Goal: Navigation & Orientation: Find specific page/section

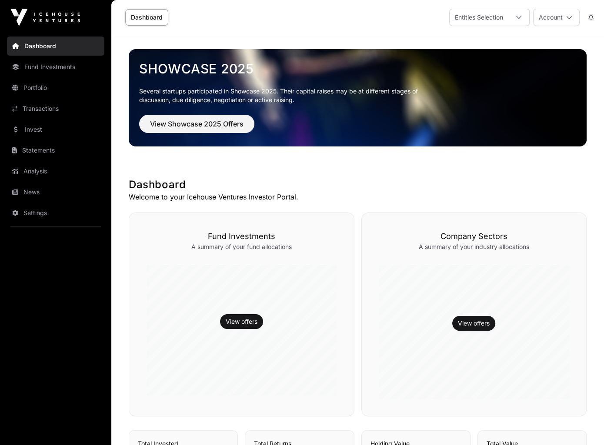
click at [567, 17] on icon at bounding box center [569, 17] width 6 height 6
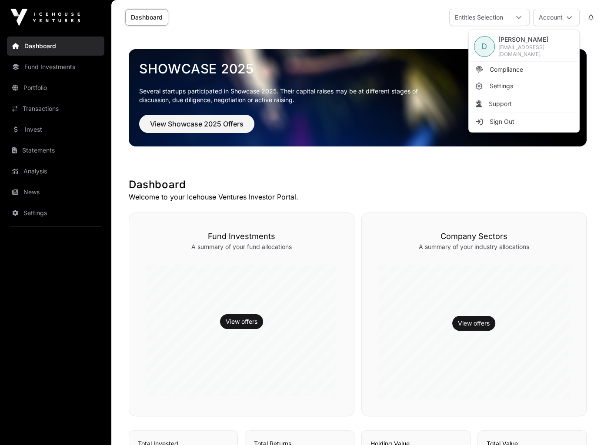
click at [520, 67] on span "Compliance" at bounding box center [505, 69] width 33 height 9
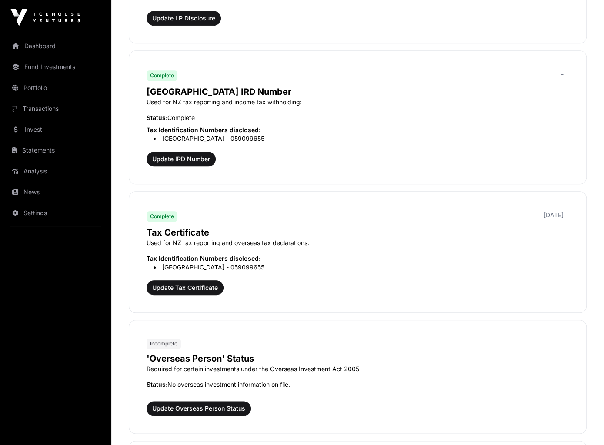
scroll to position [695, 0]
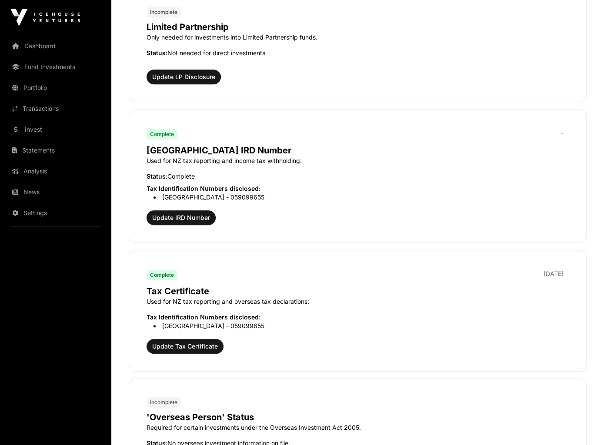
click at [51, 43] on link "Dashboard" at bounding box center [55, 46] width 97 height 19
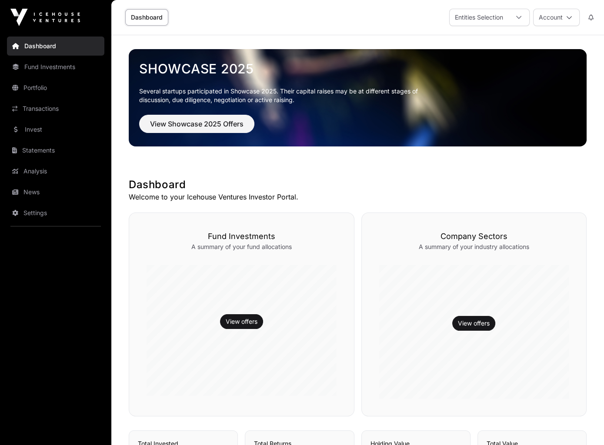
click at [54, 125] on link "Invest" at bounding box center [55, 129] width 97 height 19
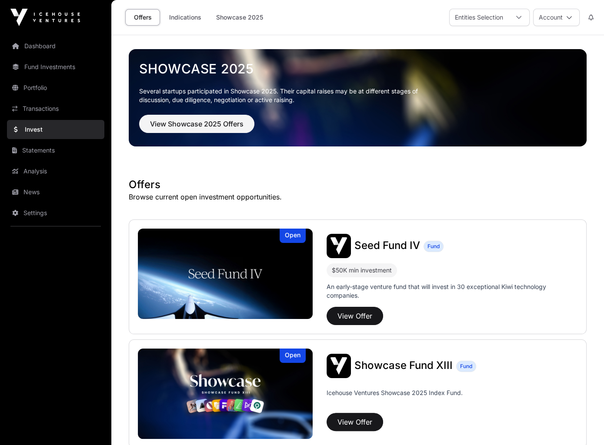
click at [182, 17] on link "Indications" at bounding box center [184, 17] width 43 height 17
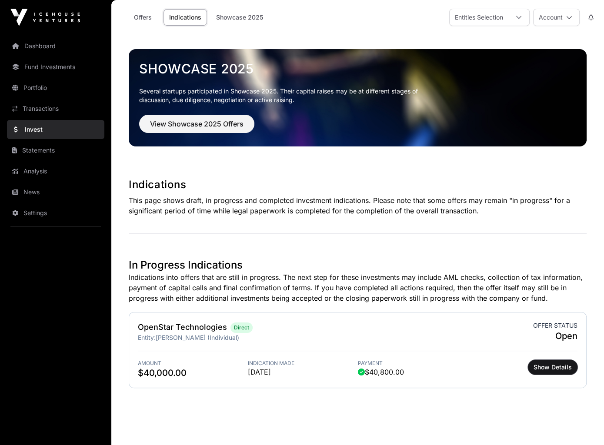
click at [535, 368] on span "Show Details" at bounding box center [552, 367] width 38 height 9
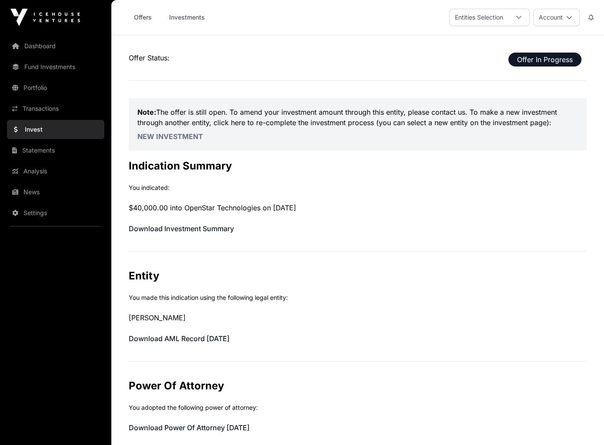
click at [185, 15] on link "Investments" at bounding box center [186, 17] width 47 height 17
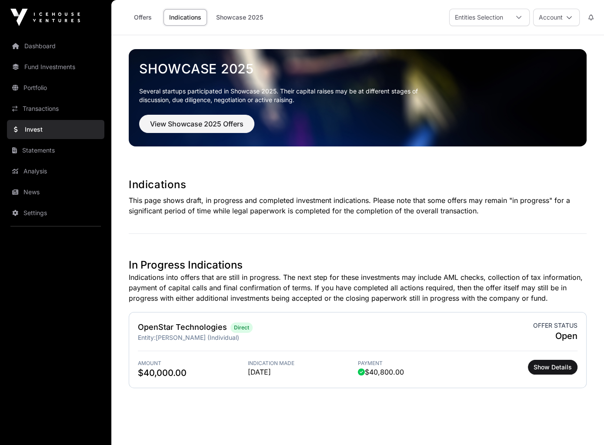
click at [140, 17] on link "Offers" at bounding box center [142, 17] width 35 height 17
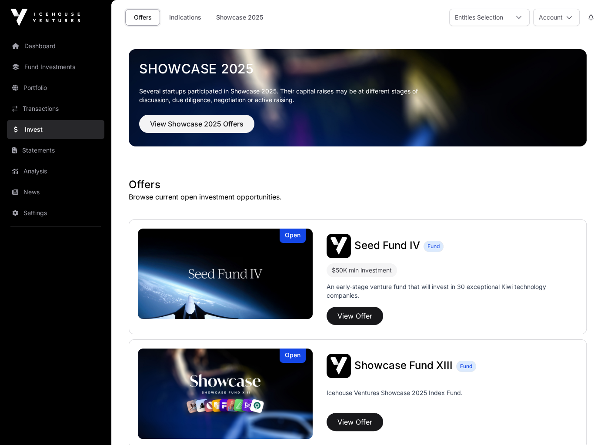
click at [177, 15] on link "Indications" at bounding box center [184, 17] width 43 height 17
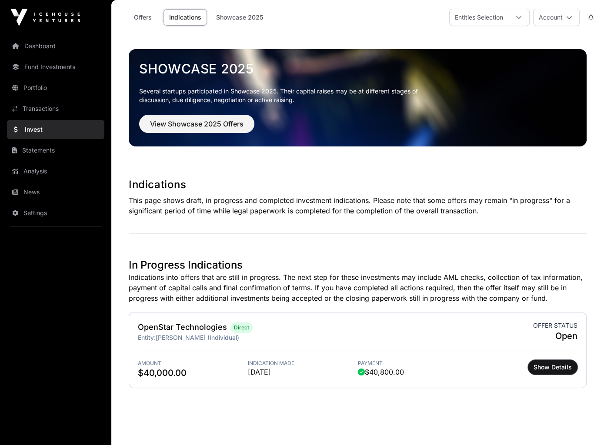
click at [549, 366] on span "Show Details" at bounding box center [552, 367] width 38 height 9
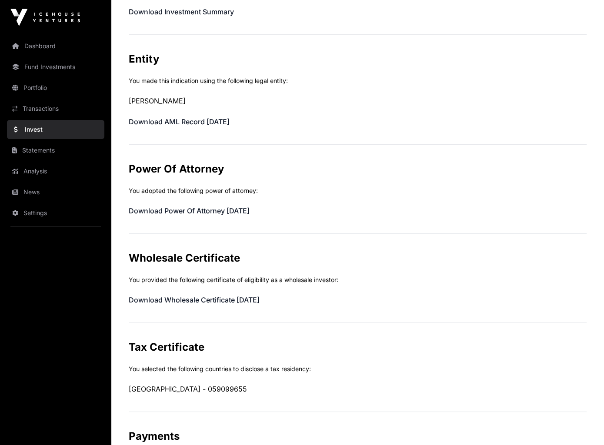
scroll to position [217, 0]
